Goal: Use online tool/utility: Utilize a website feature to perform a specific function

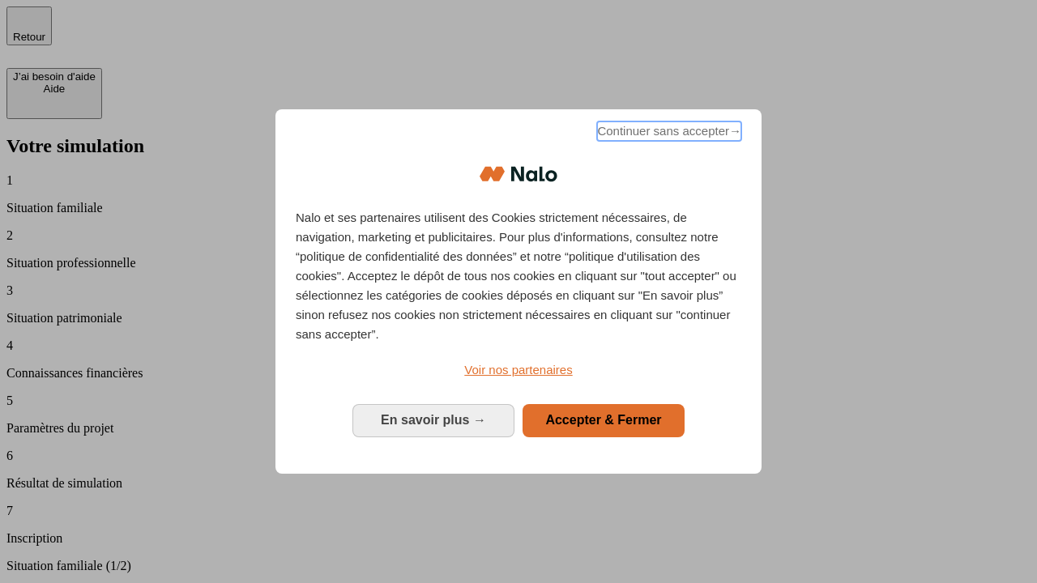
click at [667, 134] on span "Continuer sans accepter →" at bounding box center [669, 130] width 144 height 19
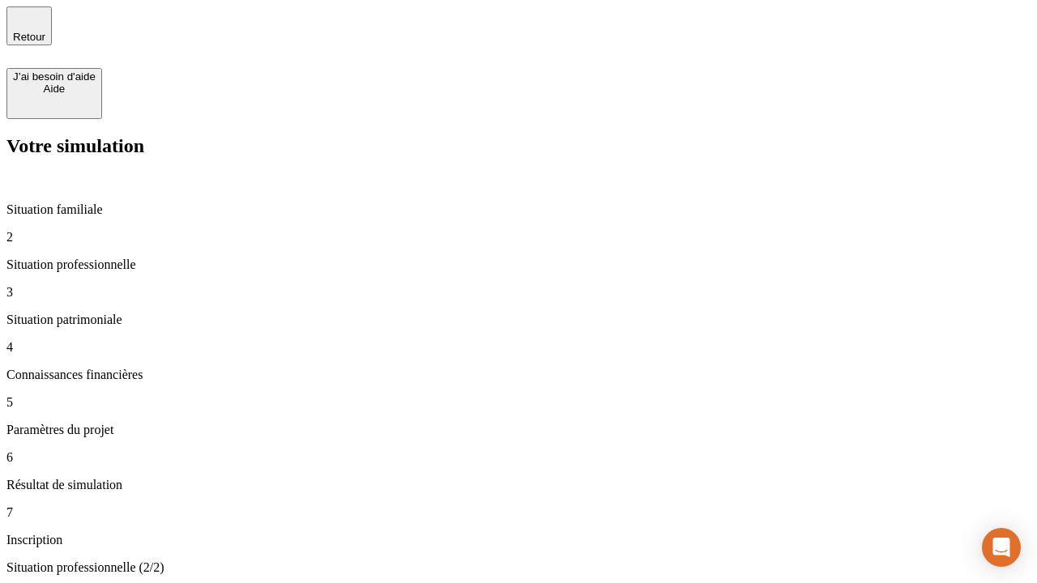
type input "30 000"
type input "40 000"
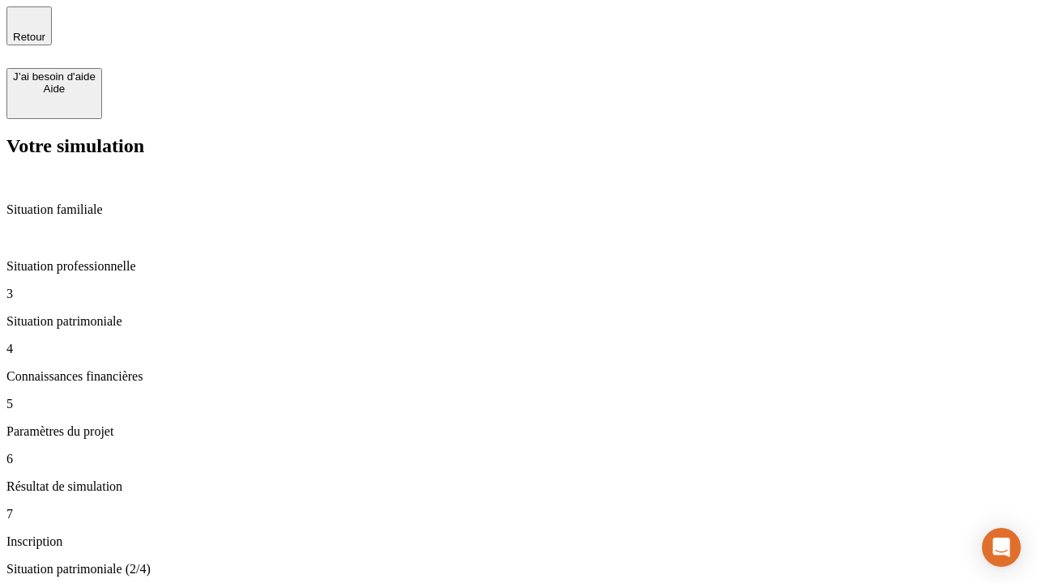
type input "1 100"
type input "20"
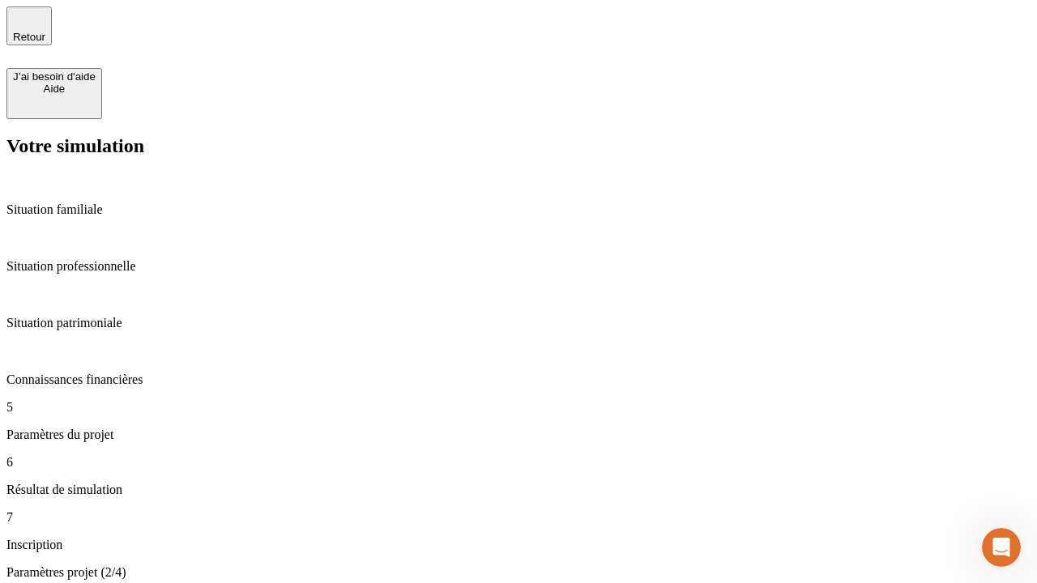
type input "40"
type input "62"
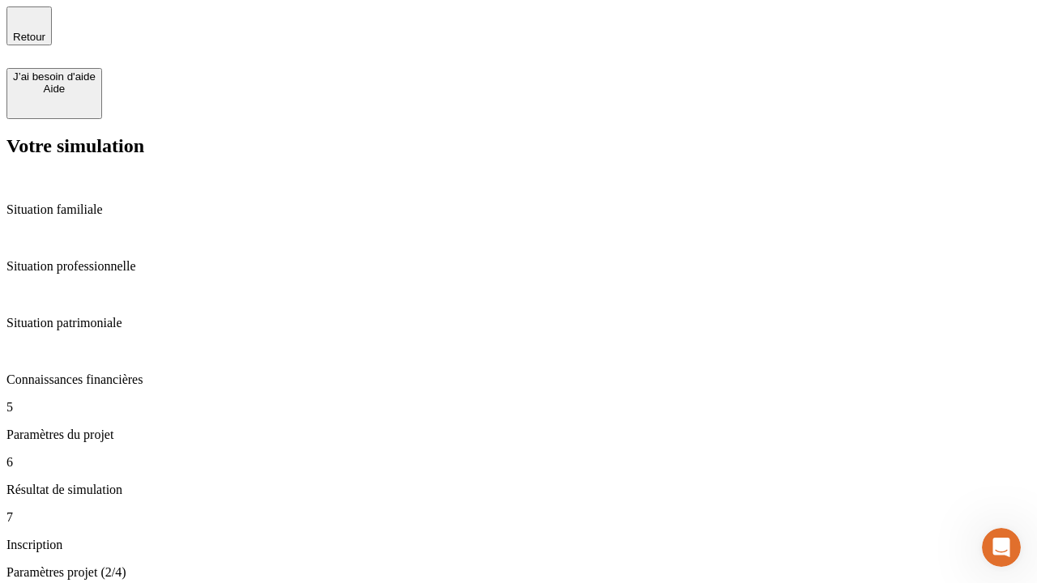
type input "50 000"
type input "640"
